Goal: Information Seeking & Learning: Find specific fact

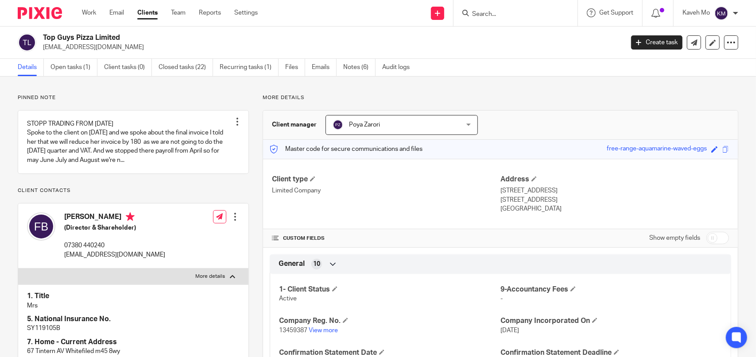
scroll to position [177, 0]
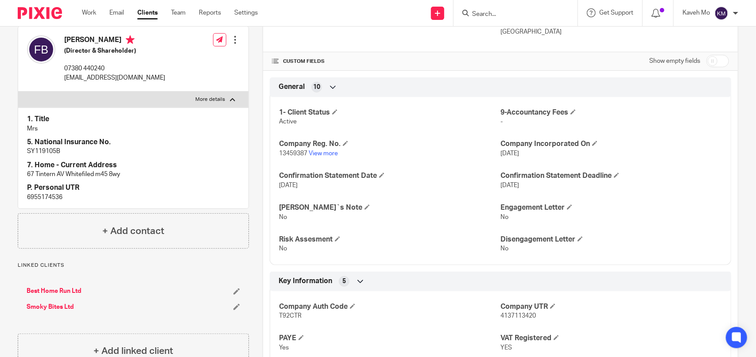
drag, startPoint x: 503, startPoint y: 19, endPoint x: 486, endPoint y: 12, distance: 18.3
click at [486, 12] on input "Search" at bounding box center [511, 15] width 80 height 8
paste input "Bhdl123"
type input "Bhdl123"
click at [520, 39] on link at bounding box center [544, 38] width 150 height 20
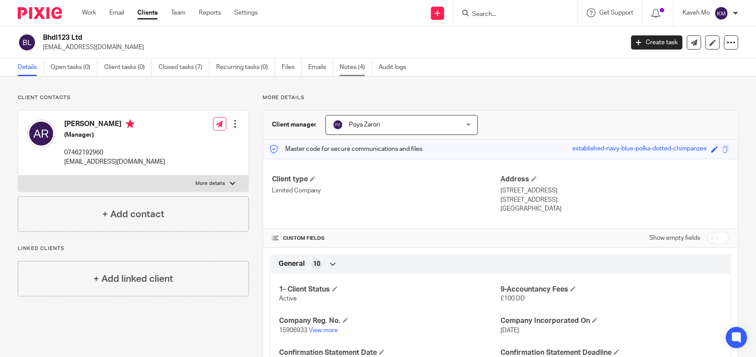
click at [347, 68] on link "Notes (4)" at bounding box center [356, 67] width 32 height 17
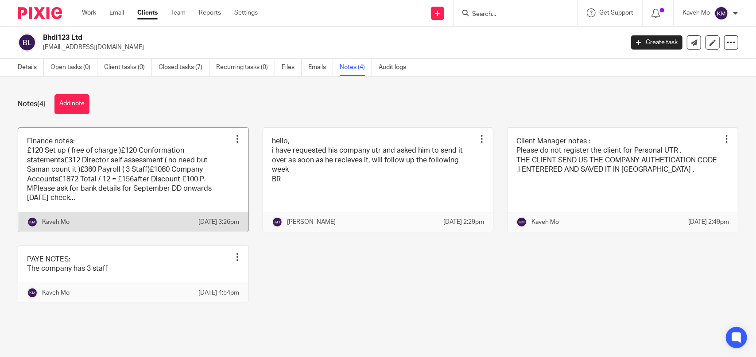
click at [147, 168] on link at bounding box center [133, 180] width 230 height 104
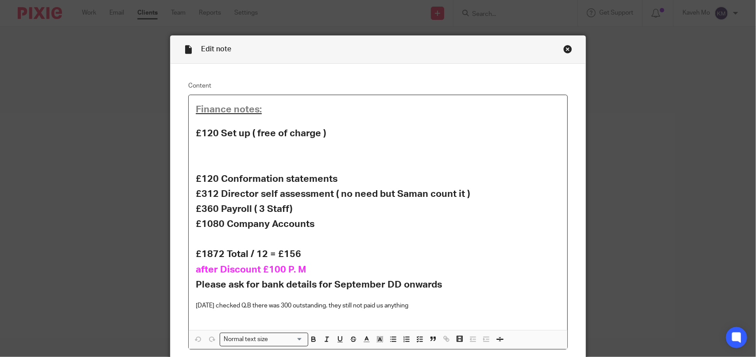
scroll to position [81, 0]
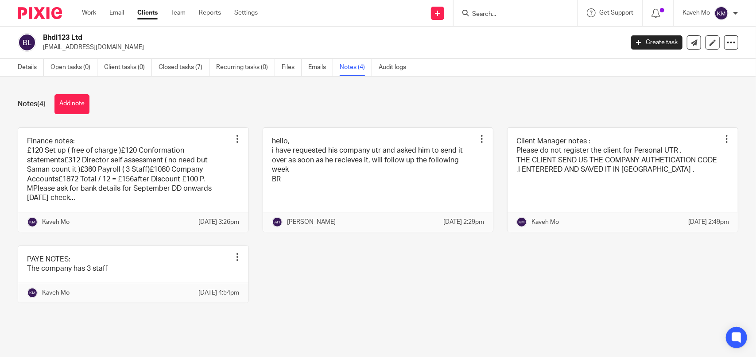
click at [489, 16] on input "Search" at bounding box center [511, 15] width 80 height 8
paste input "BITA BEAUTY AND HAIR LTD"
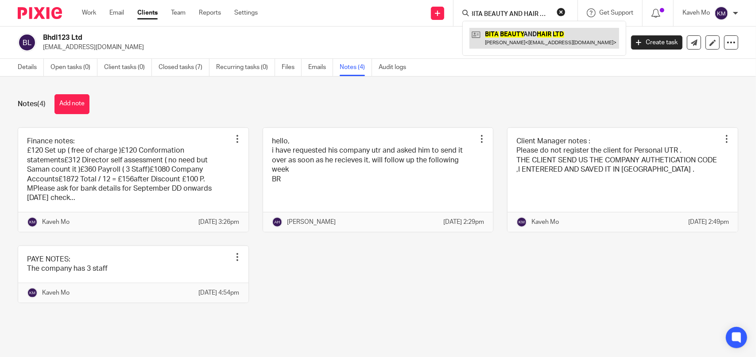
type input "BITA BEAUTY AND HAIR LTD"
click at [495, 42] on link at bounding box center [544, 38] width 150 height 20
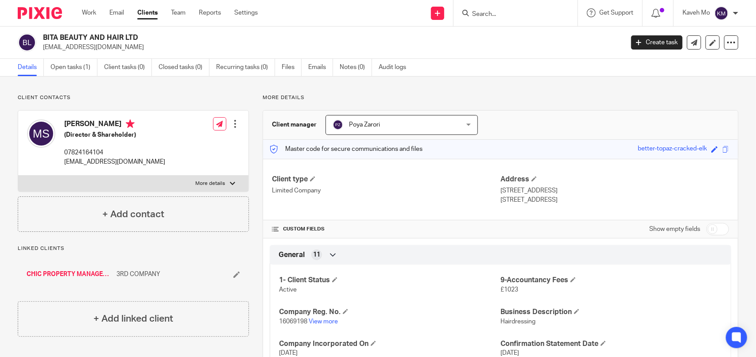
click at [488, 17] on form at bounding box center [518, 13] width 94 height 11
paste input "CHARLIE CLOTHING ALTERATION LIMITED"
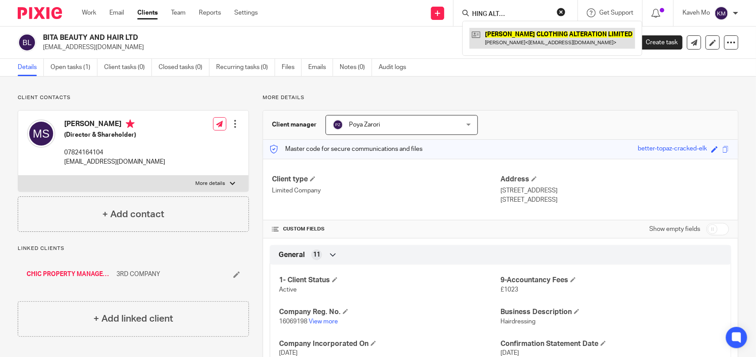
type input "CHARLIE CLOTHING ALTERATION LIMITED"
click at [502, 43] on link at bounding box center [552, 38] width 166 height 20
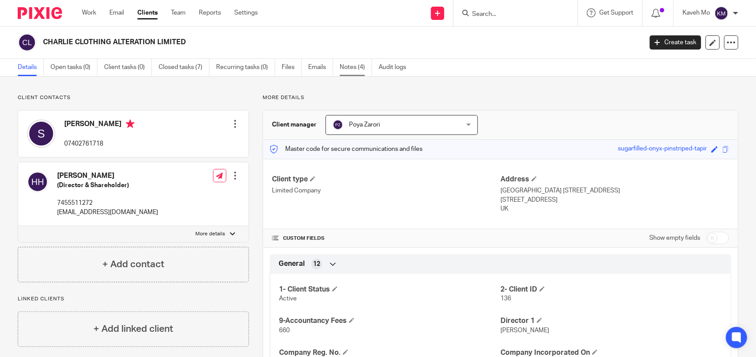
click at [351, 66] on link "Notes (4)" at bounding box center [356, 67] width 32 height 17
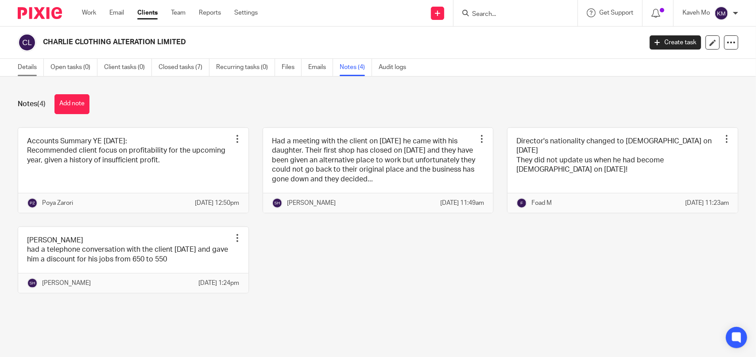
click at [25, 68] on link "Details" at bounding box center [31, 67] width 26 height 17
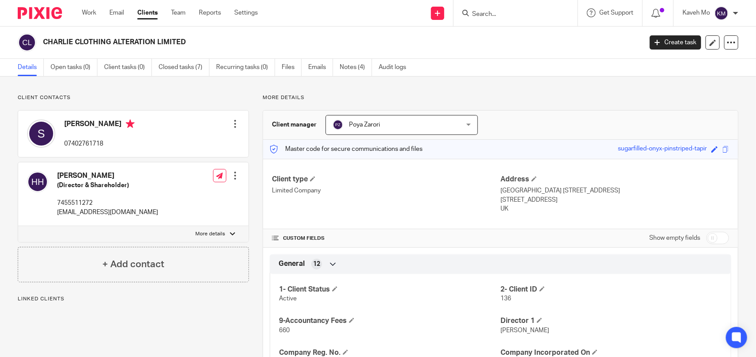
click at [214, 233] on p "More details" at bounding box center [211, 234] width 30 height 7
click at [18, 226] on input "More details" at bounding box center [18, 226] width 0 height 0
checkbox input "true"
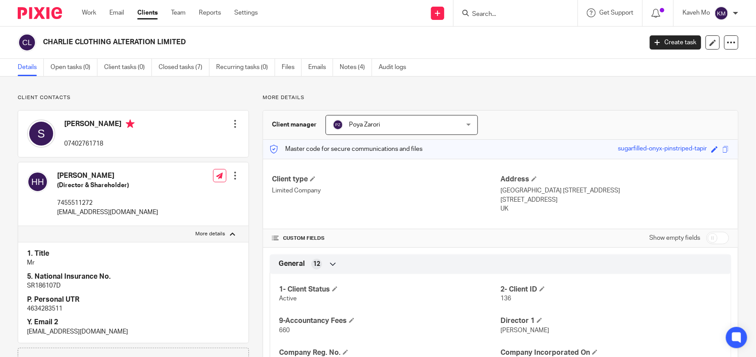
click at [51, 310] on p "4634283511" at bounding box center [133, 309] width 213 height 9
copy p "4634283511"
click at [527, 15] on input "Search" at bounding box center [511, 15] width 80 height 8
paste input "CHIC BEAUTY & HAIR SALON LTD"
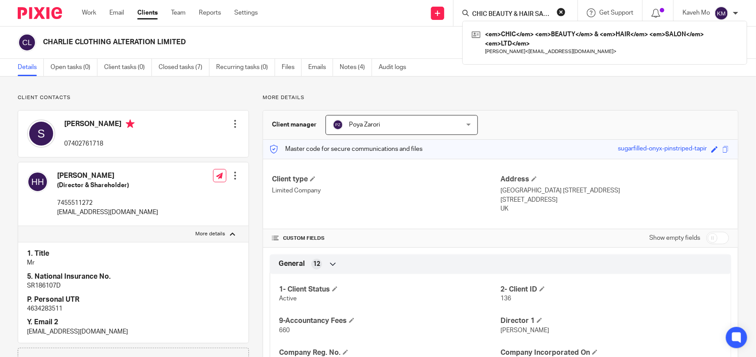
scroll to position [0, 17]
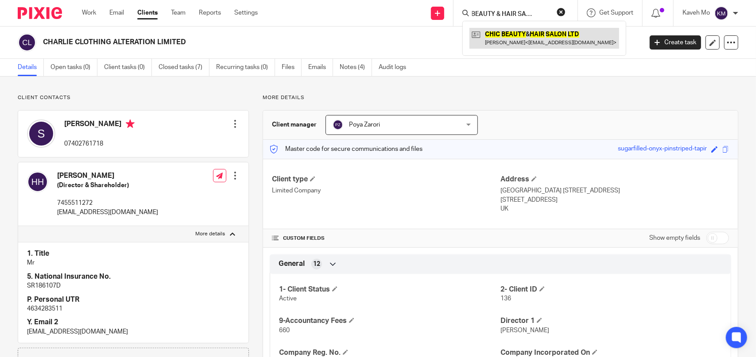
type input "CHIC BEAUTY & HAIR SALON LTD"
click at [517, 39] on link at bounding box center [544, 38] width 150 height 20
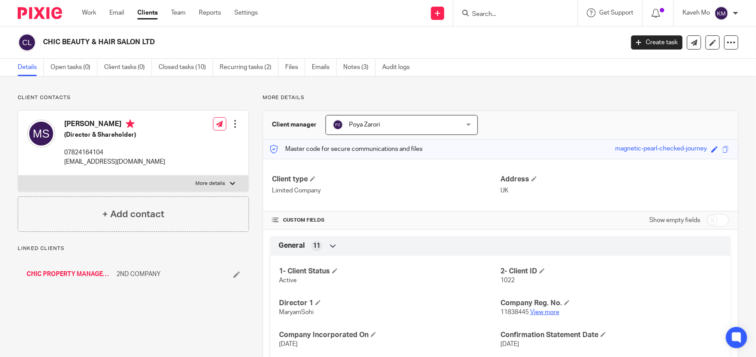
click at [543, 314] on link "View more" at bounding box center [544, 313] width 29 height 6
click at [481, 13] on input "Search" at bounding box center [511, 15] width 80 height 8
paste input "CITY SUPERMARKET WOLVES LTD"
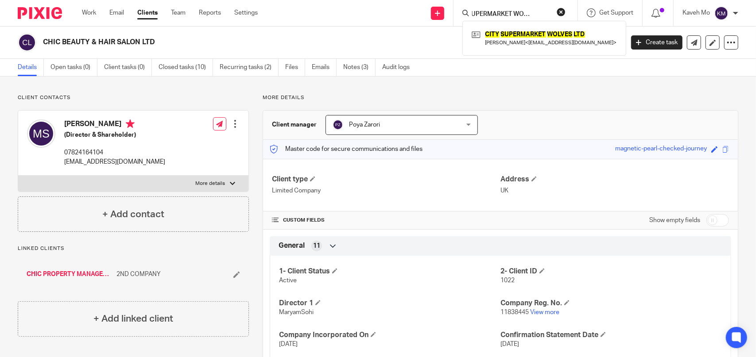
type input "CITY SUPERMARKET WOLVES LTD"
click button "submit" at bounding box center [0, 0] width 0 height 0
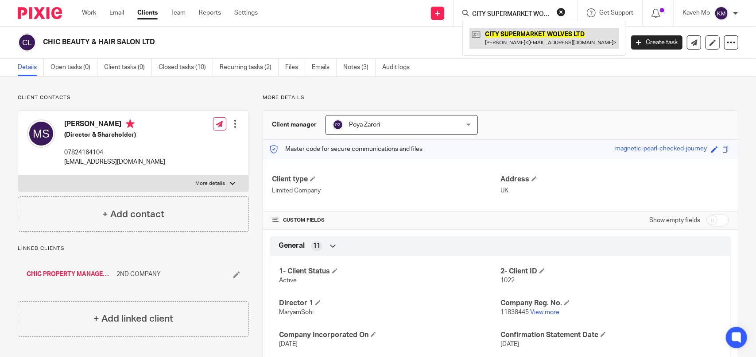
click at [528, 41] on link at bounding box center [544, 38] width 150 height 20
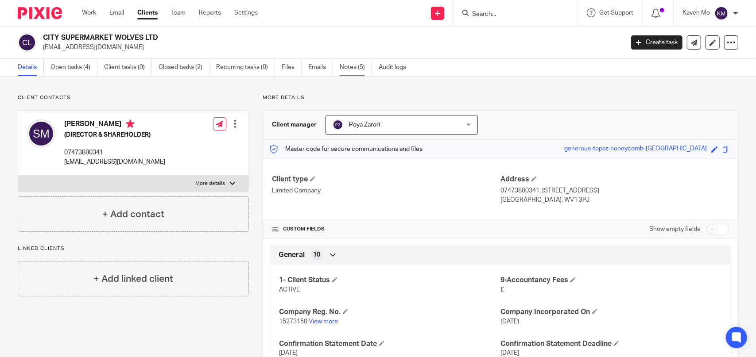
click at [355, 67] on link "Notes (5)" at bounding box center [356, 67] width 32 height 17
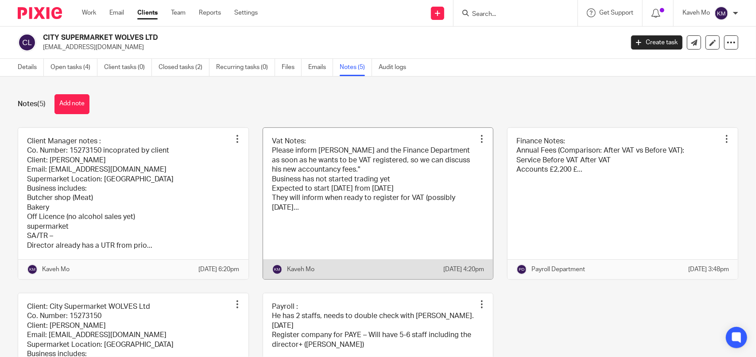
scroll to position [44, 0]
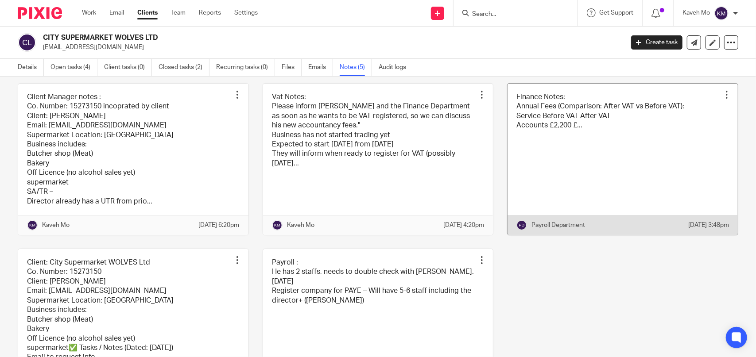
click at [547, 149] on link at bounding box center [623, 159] width 230 height 151
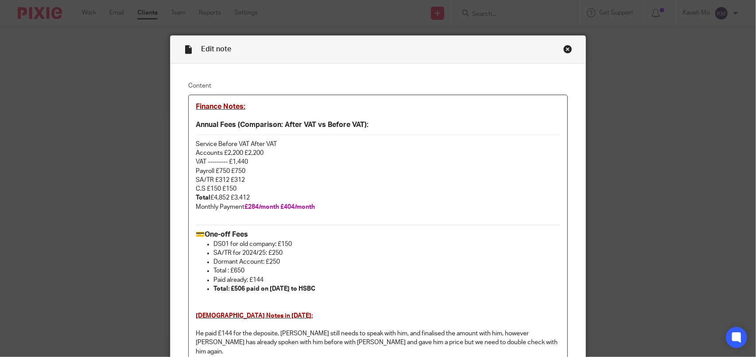
scroll to position [44, 0]
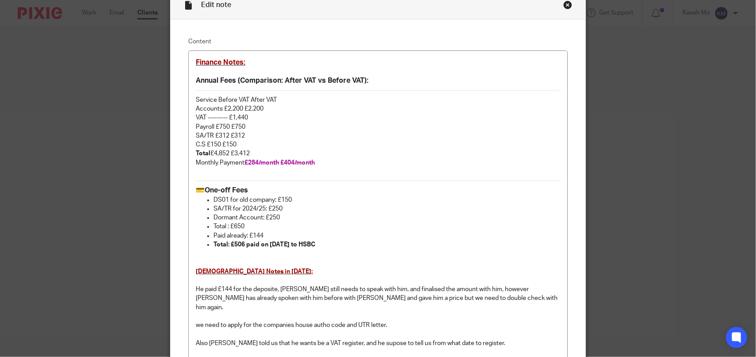
click at [564, 3] on div "Close this dialog window" at bounding box center [567, 4] width 9 height 9
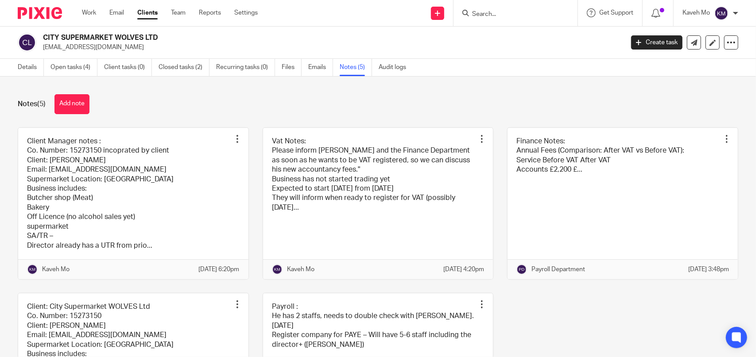
click at [516, 16] on input "Search" at bounding box center [511, 15] width 80 height 8
paste input "Doner Land Ltd"
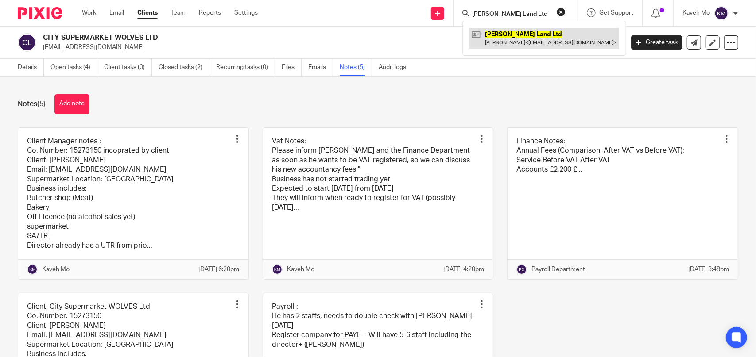
type input "Doner Land Ltd"
click at [501, 37] on link at bounding box center [544, 38] width 150 height 20
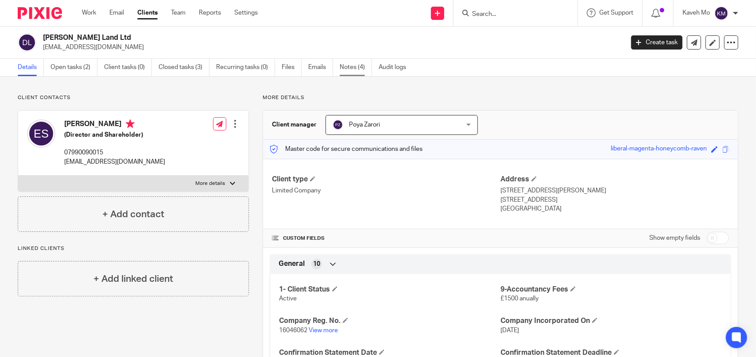
click at [355, 72] on link "Notes (4)" at bounding box center [356, 67] width 32 height 17
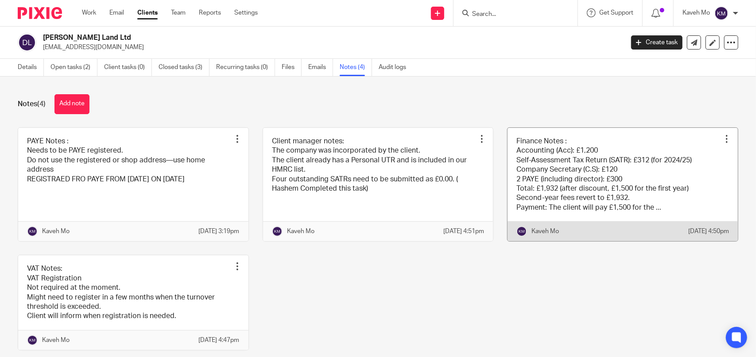
click at [531, 156] on link at bounding box center [623, 185] width 230 height 114
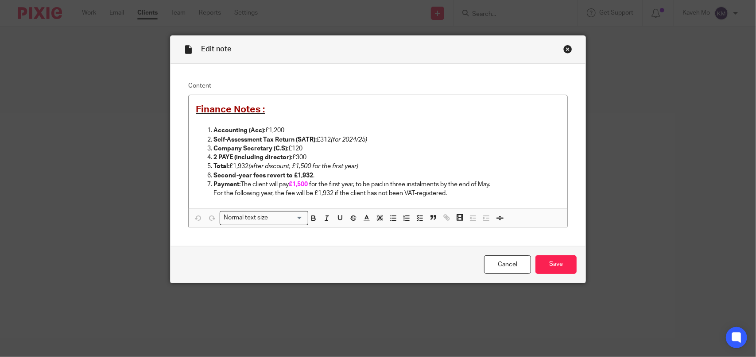
click at [563, 48] on div "Close this dialog window" at bounding box center [567, 49] width 9 height 9
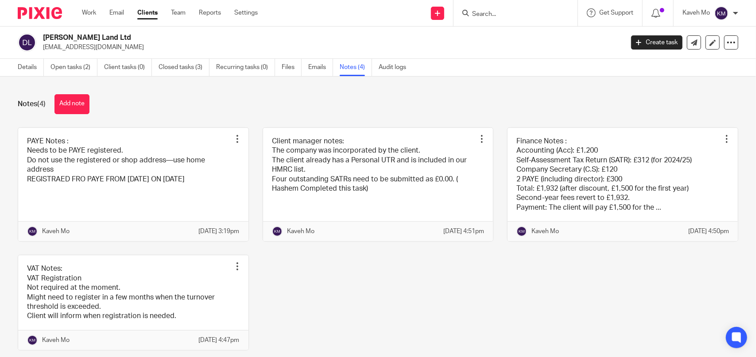
click at [488, 13] on input "Search" at bounding box center [511, 15] width 80 height 8
click at [485, 14] on input "Search" at bounding box center [511, 15] width 80 height 8
click at [482, 16] on input "Search" at bounding box center [511, 15] width 80 height 8
click at [44, 16] on img at bounding box center [40, 13] width 44 height 12
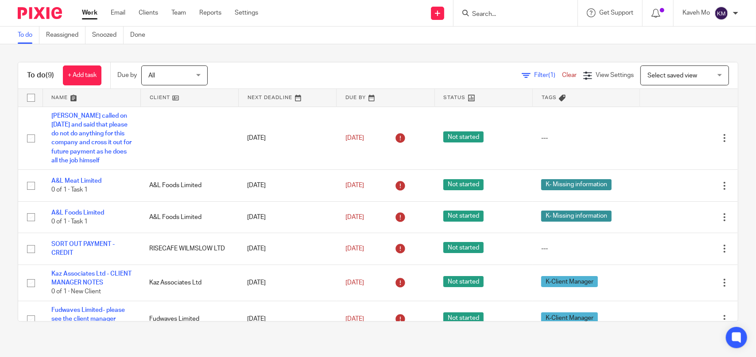
click at [503, 13] on input "Search" at bounding box center [511, 15] width 80 height 8
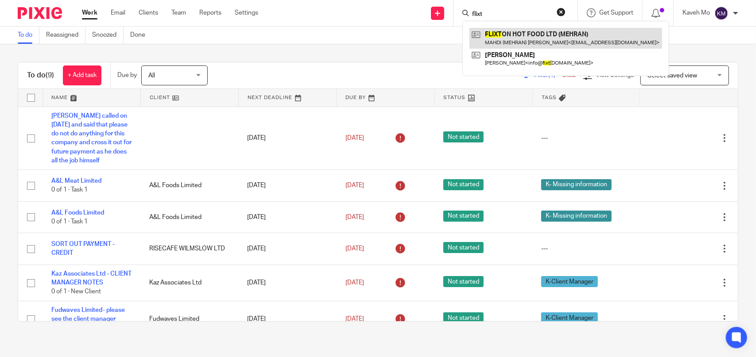
type input "flixt"
click at [524, 37] on link at bounding box center [565, 38] width 193 height 20
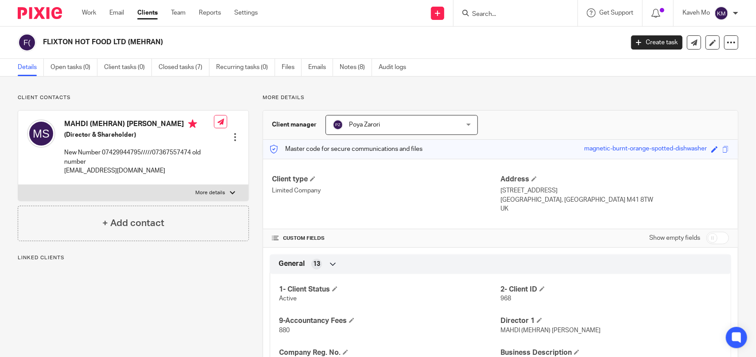
click at [91, 196] on label "More details" at bounding box center [133, 193] width 230 height 16
click at [18, 185] on input "More details" at bounding box center [18, 185] width 0 height 0
checkbox input "true"
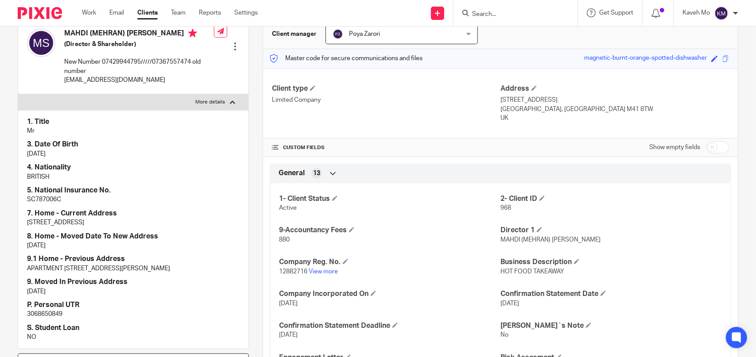
scroll to position [177, 0]
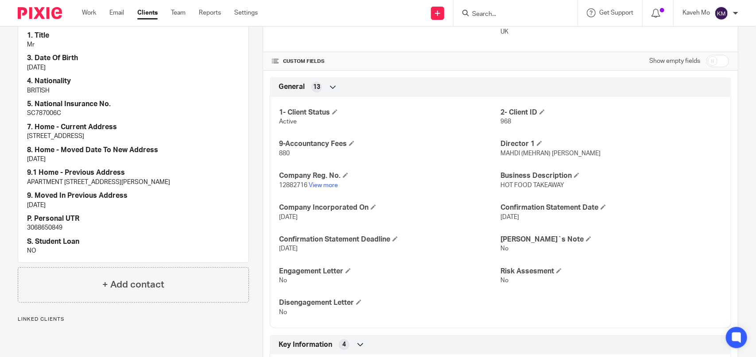
click at [44, 229] on p "3068650849" at bounding box center [133, 228] width 213 height 9
copy p "3068650849"
click at [495, 13] on input "Search" at bounding box center [511, 15] width 80 height 8
paste input "Giara Beauty Limited"
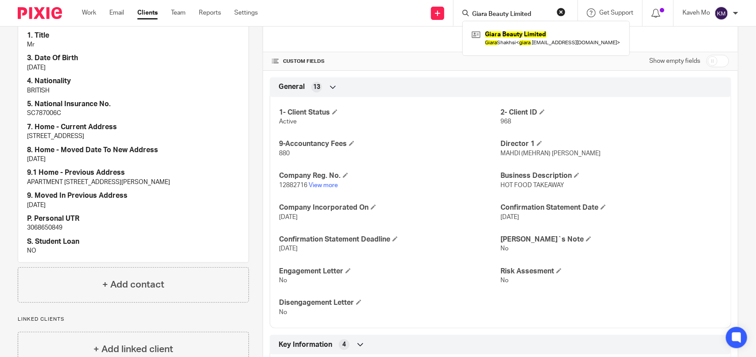
type input "Giara Beauty Limited"
click button "submit" at bounding box center [0, 0] width 0 height 0
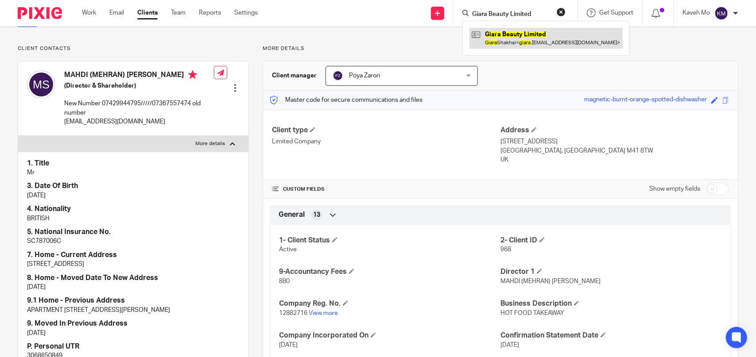
scroll to position [0, 0]
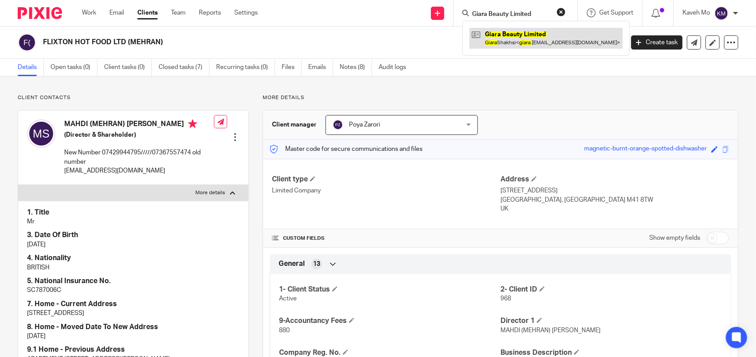
click at [484, 38] on link at bounding box center [545, 38] width 153 height 20
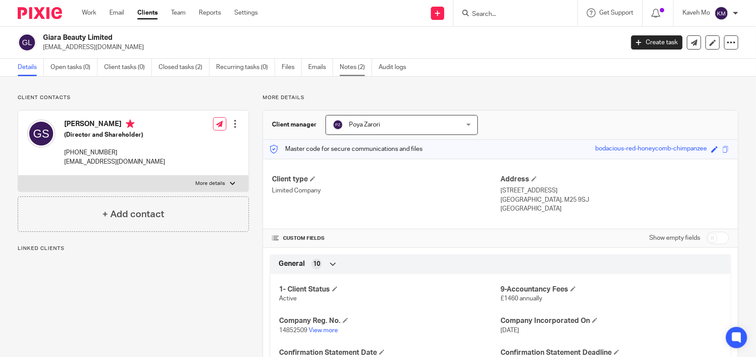
click at [349, 72] on link "Notes (2)" at bounding box center [356, 67] width 32 height 17
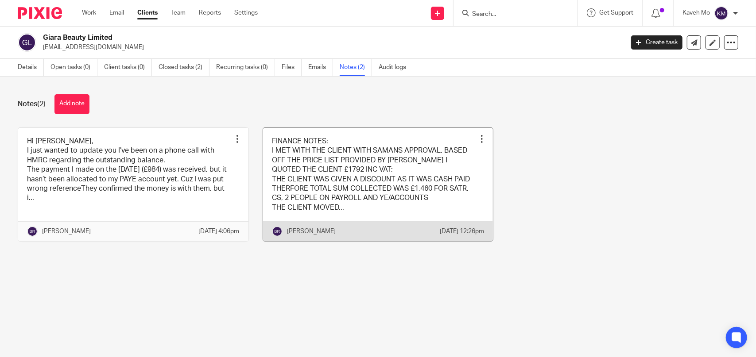
click at [275, 178] on link at bounding box center [378, 185] width 230 height 114
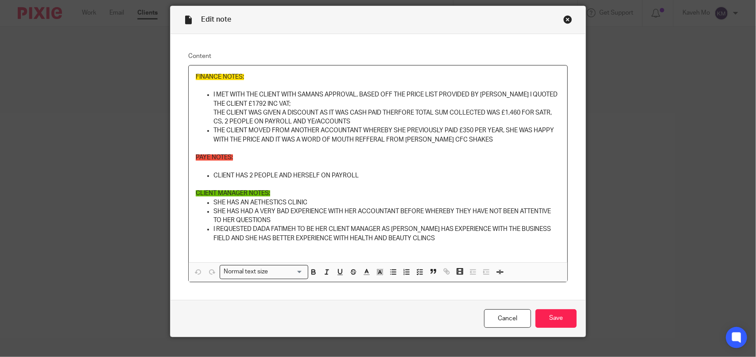
scroll to position [43, 0]
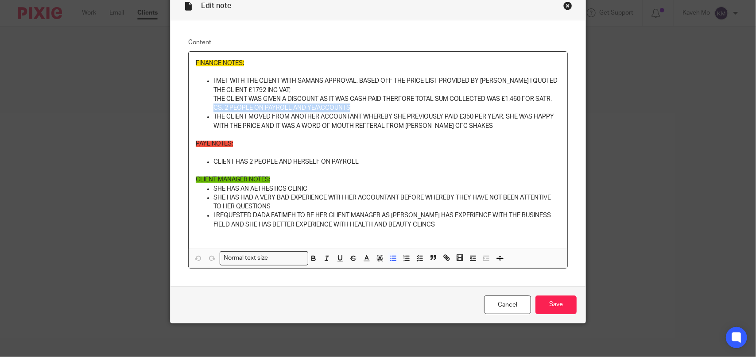
drag, startPoint x: 209, startPoint y: 106, endPoint x: 346, endPoint y: 108, distance: 136.9
click at [346, 108] on ul "I MET WITH THE CLIENT WITH SAMANS APPROVAL, BASED OFF THE PRICE LIST PROVIDED B…" at bounding box center [378, 104] width 364 height 54
click at [564, 6] on div "Close this dialog window" at bounding box center [567, 5] width 9 height 9
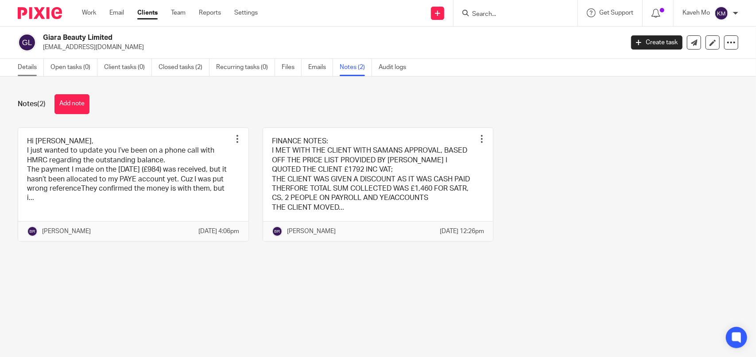
click at [24, 71] on link "Details" at bounding box center [31, 67] width 26 height 17
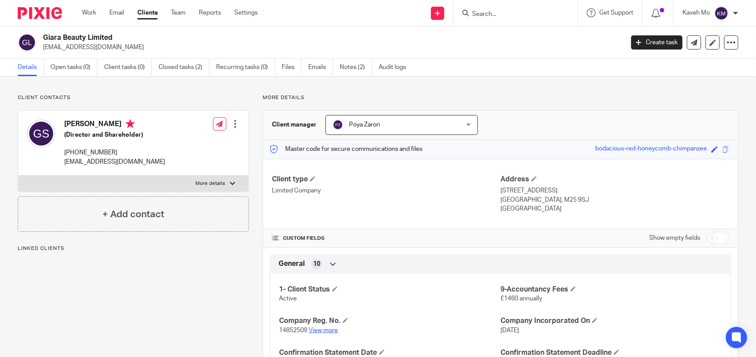
click at [317, 332] on link "View more" at bounding box center [323, 331] width 29 height 6
click at [94, 161] on p "[EMAIL_ADDRESS][DOMAIN_NAME]" at bounding box center [114, 162] width 101 height 9
click at [93, 161] on p "[EMAIL_ADDRESS][DOMAIN_NAME]" at bounding box center [114, 162] width 101 height 9
copy div "[EMAIL_ADDRESS][DOMAIN_NAME]"
